Goal: Find contact information: Find contact information

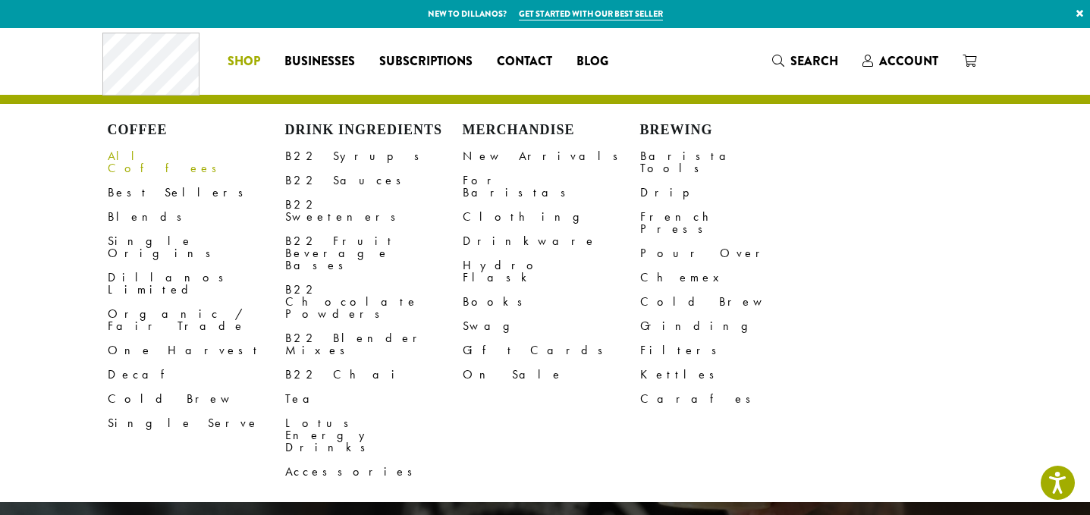
click at [154, 162] on link "All Coffees" at bounding box center [196, 162] width 177 height 36
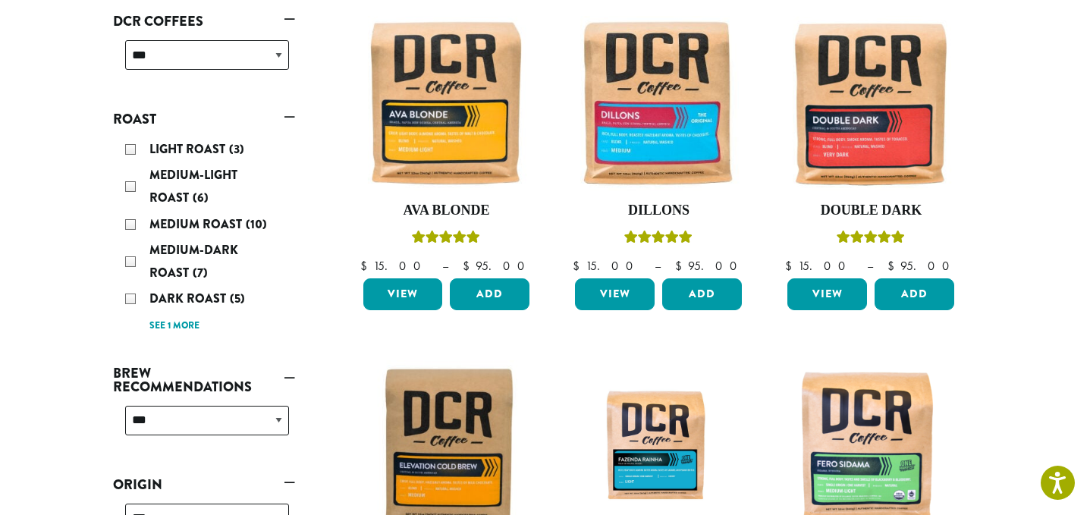
scroll to position [248, 0]
click at [187, 324] on link "See 1 more" at bounding box center [174, 325] width 50 height 15
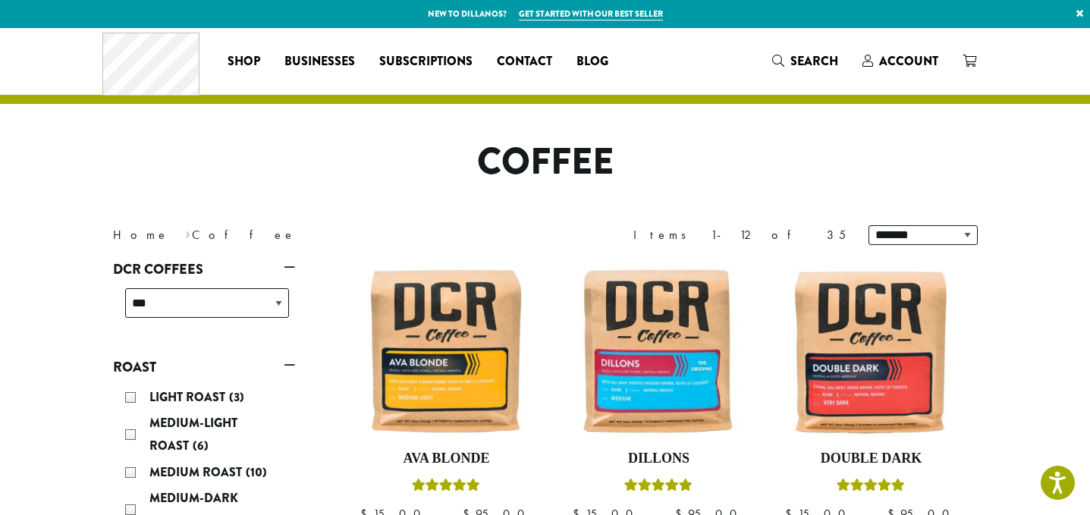
scroll to position [0, 0]
click at [323, 52] on span "Businesses" at bounding box center [319, 61] width 71 height 19
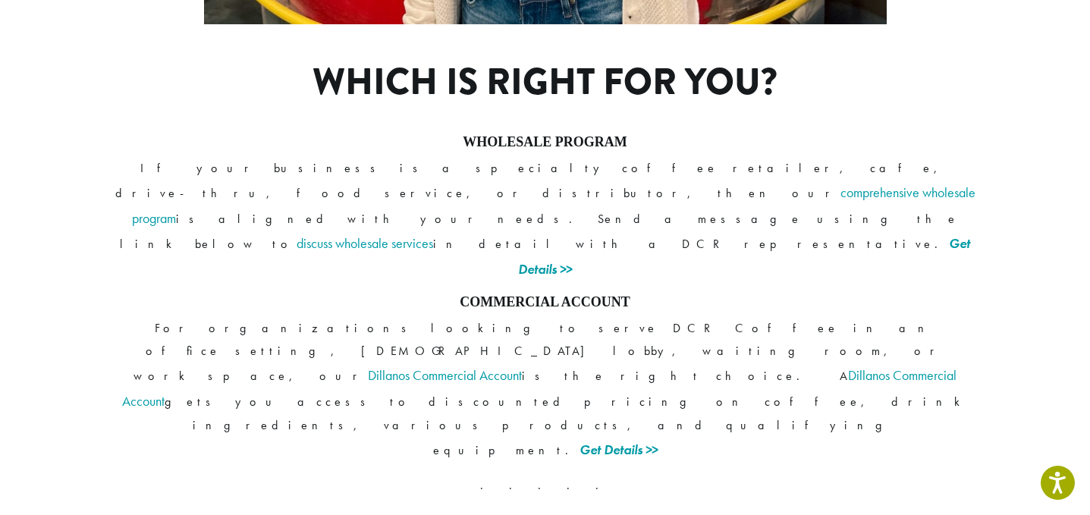
scroll to position [1247, 0]
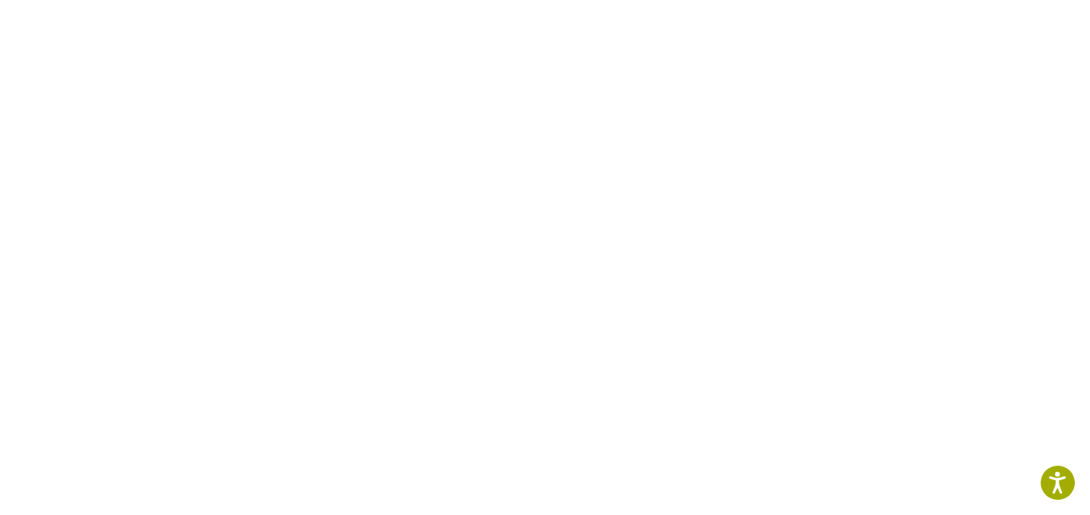
scroll to position [413, 0]
